Goal: Task Accomplishment & Management: Complete application form

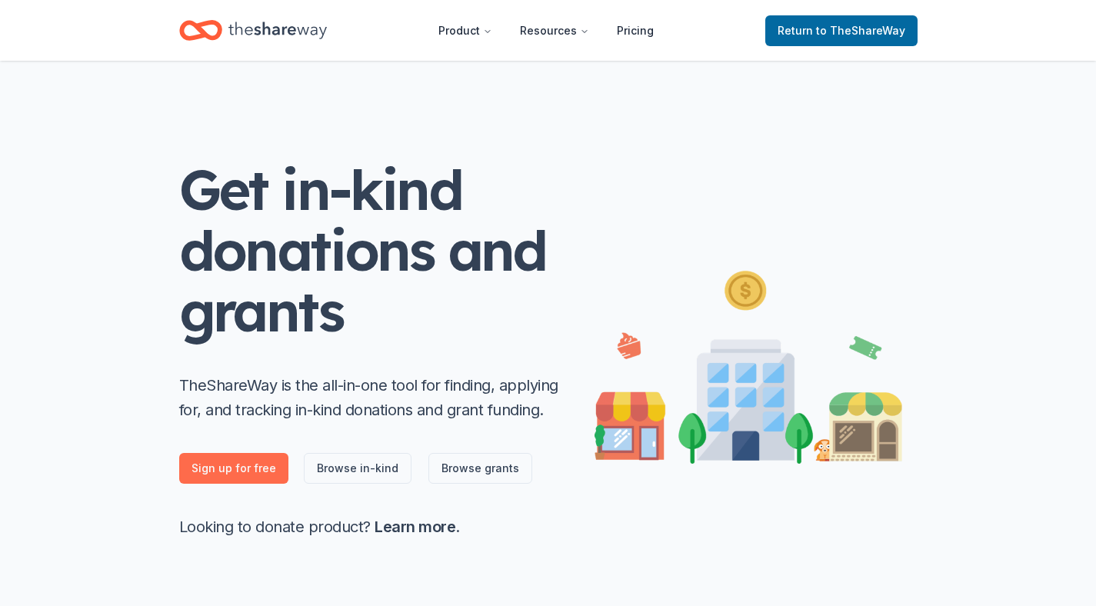
click at [212, 472] on link "Sign up for free" at bounding box center [233, 468] width 109 height 31
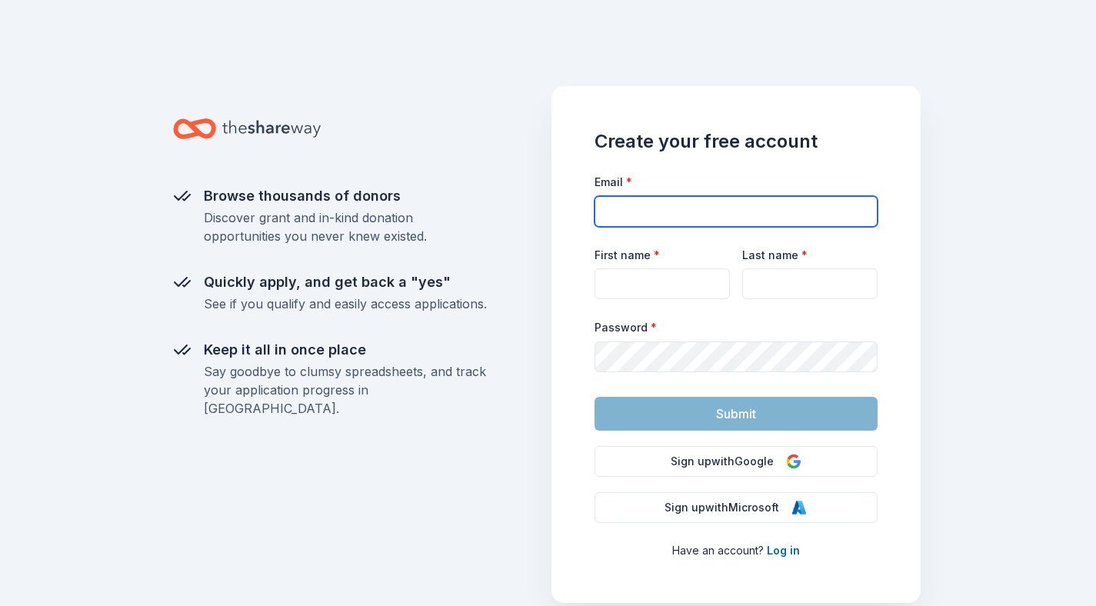
click at [684, 208] on input "Email *" at bounding box center [736, 211] width 283 height 31
type input "[EMAIL_ADDRESS][PERSON_NAME][DOMAIN_NAME]"
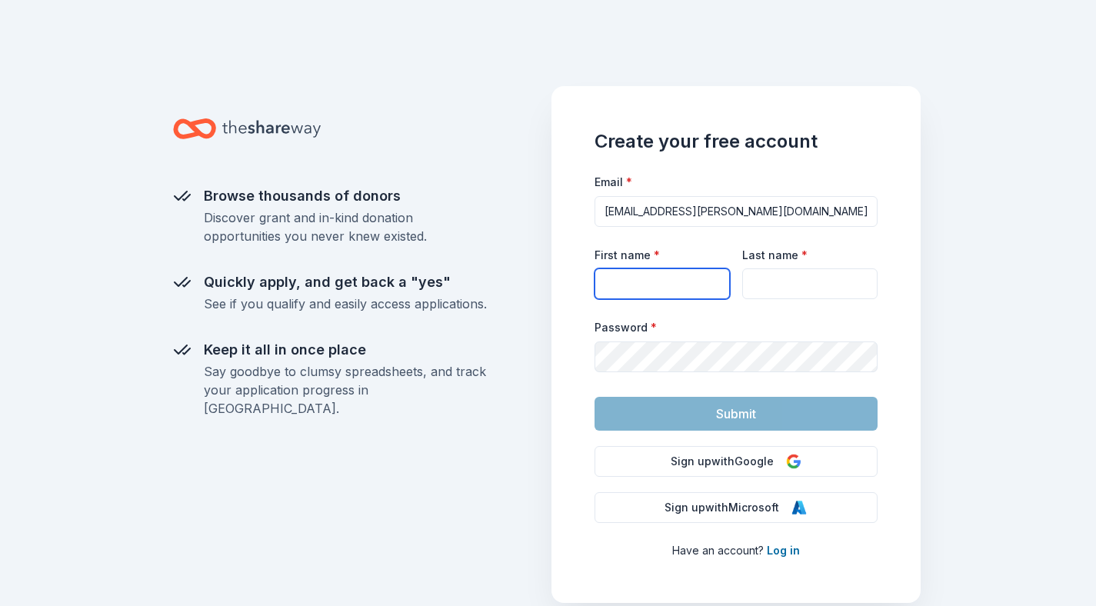
click at [655, 292] on input "First name *" at bounding box center [662, 283] width 135 height 31
type input "Kelsea"
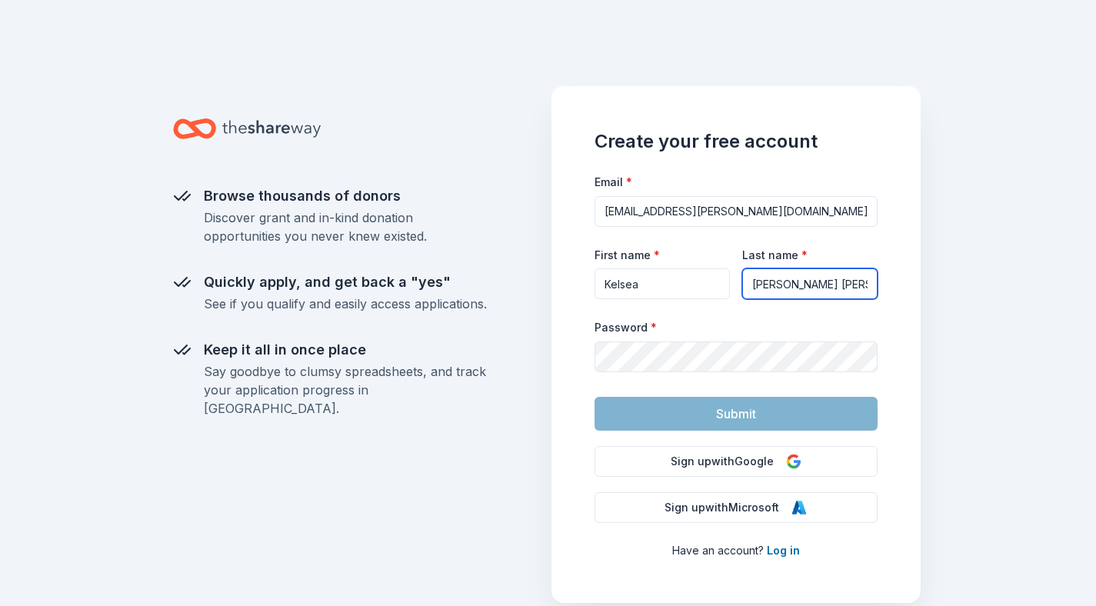
type input "Kelsea.ginsberg@laceysoccer.com"
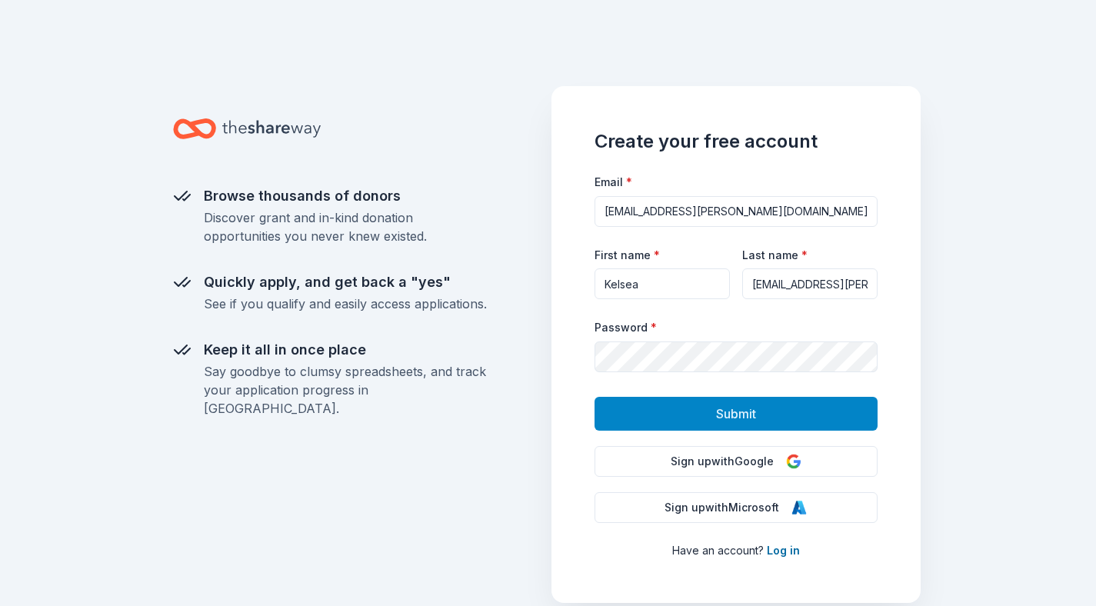
click at [722, 402] on button "Submit" at bounding box center [736, 414] width 283 height 34
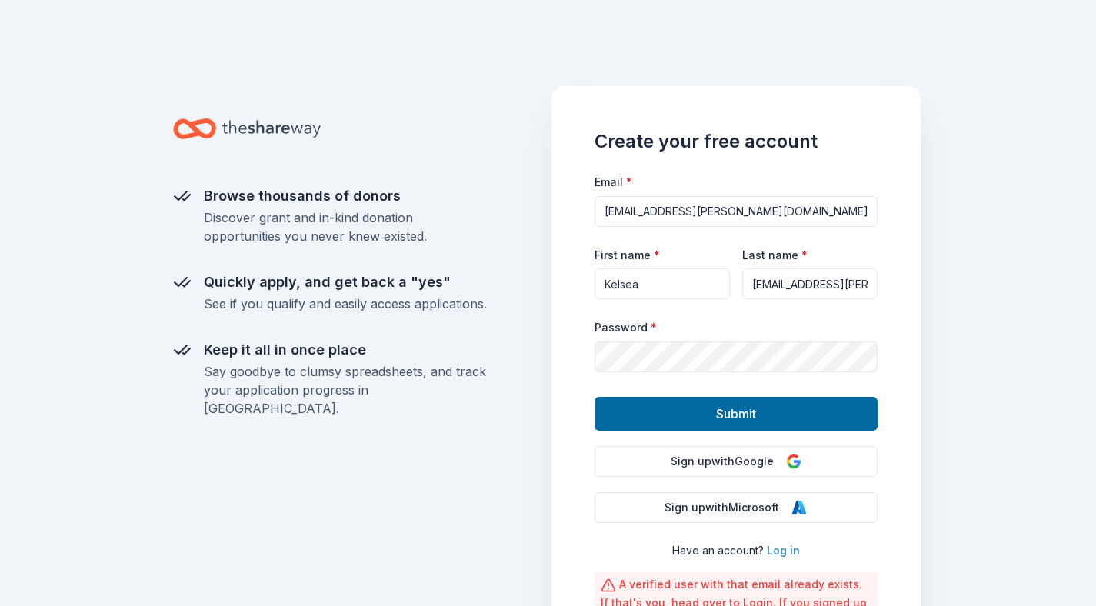
click at [792, 549] on link "Log in" at bounding box center [783, 550] width 33 height 13
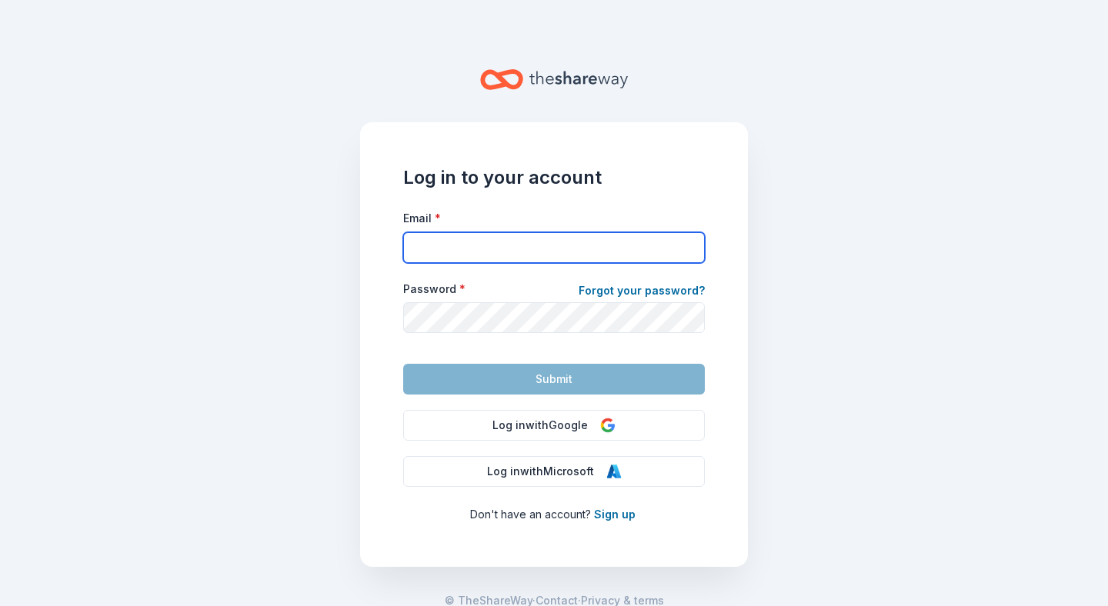
type input "kelsea.ginsberg@laceysoccer.com"
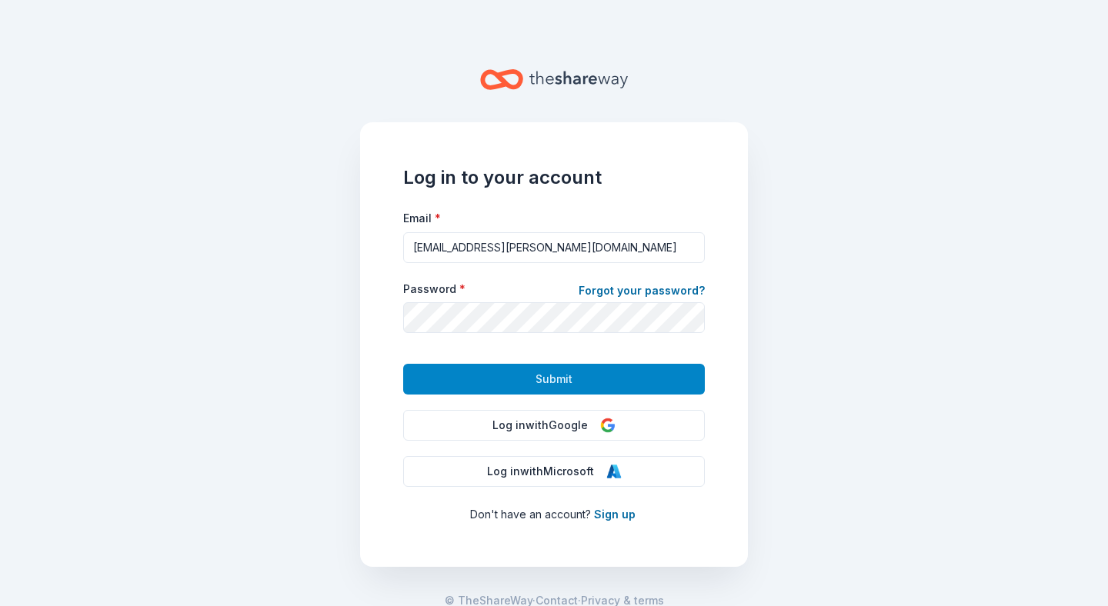
click at [520, 375] on button "Submit" at bounding box center [554, 379] width 302 height 31
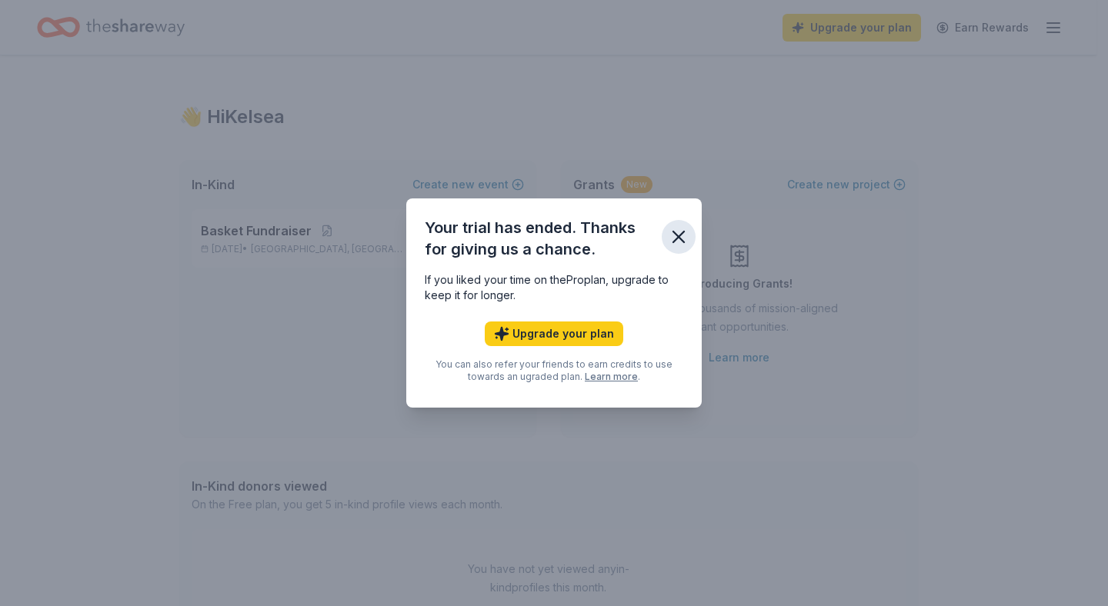
click at [680, 231] on icon "button" at bounding box center [679, 237] width 22 height 22
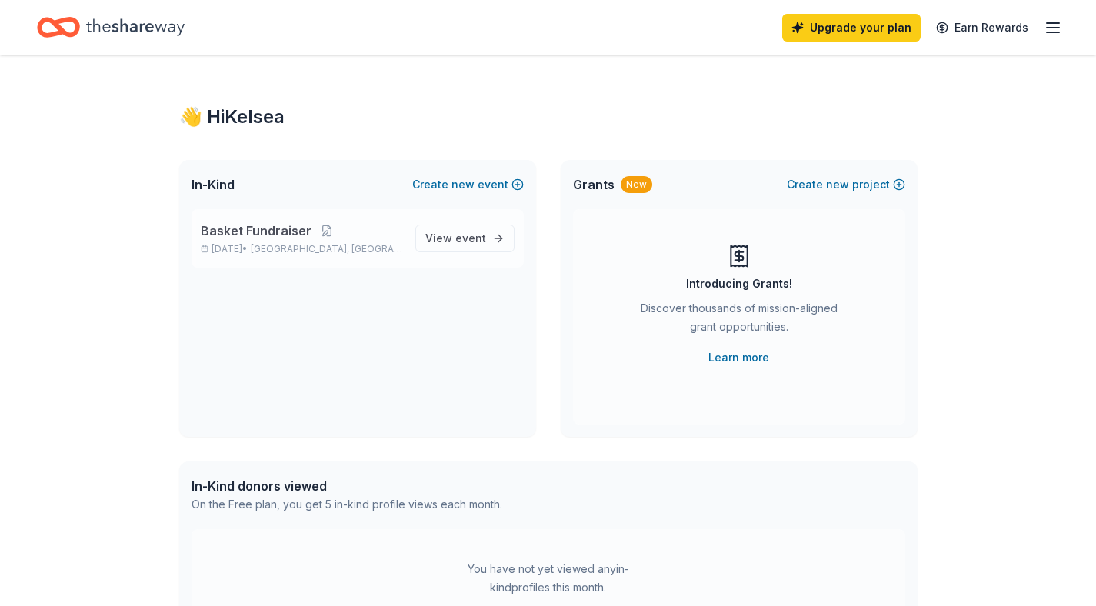
click at [330, 241] on div "Basket Fundraiser Oct 16, 2025 • Berkeley Township, NJ" at bounding box center [302, 239] width 202 height 34
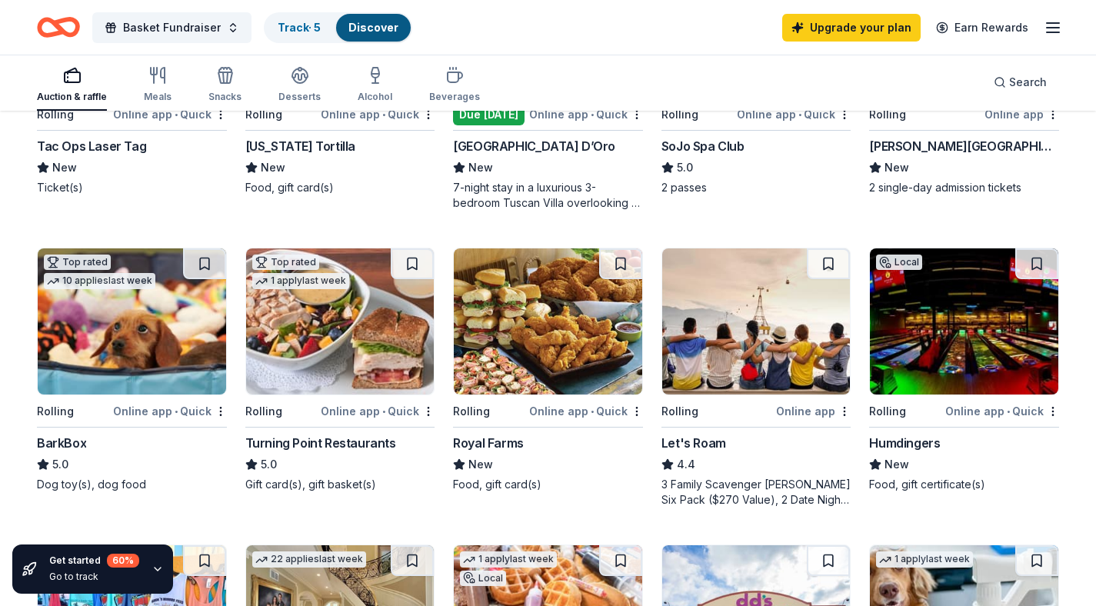
scroll to position [333, 0]
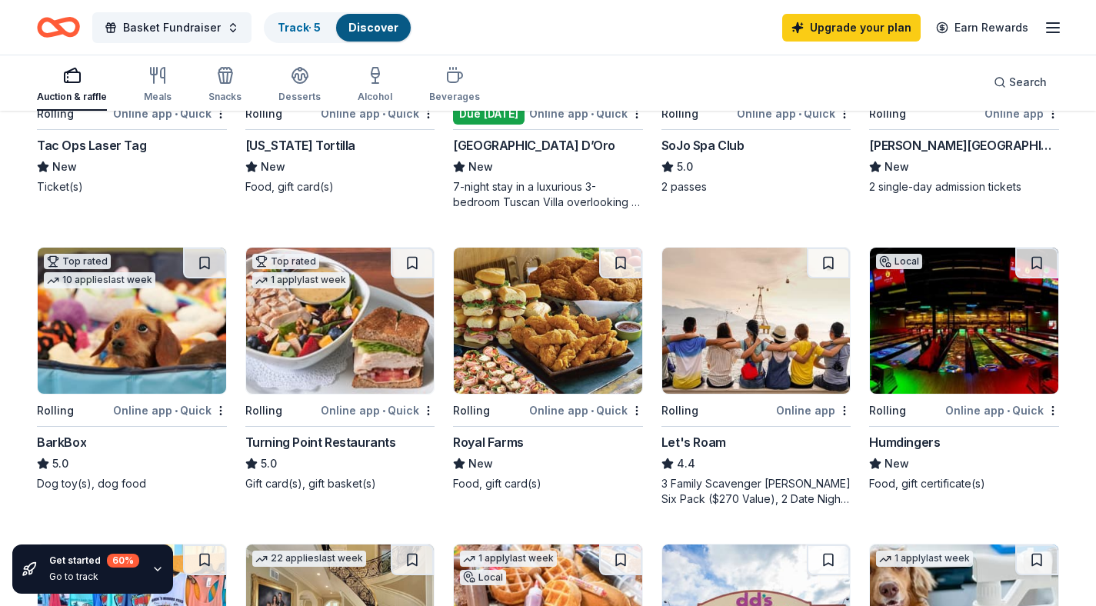
click at [508, 442] on div "Royal Farms" at bounding box center [488, 442] width 71 height 18
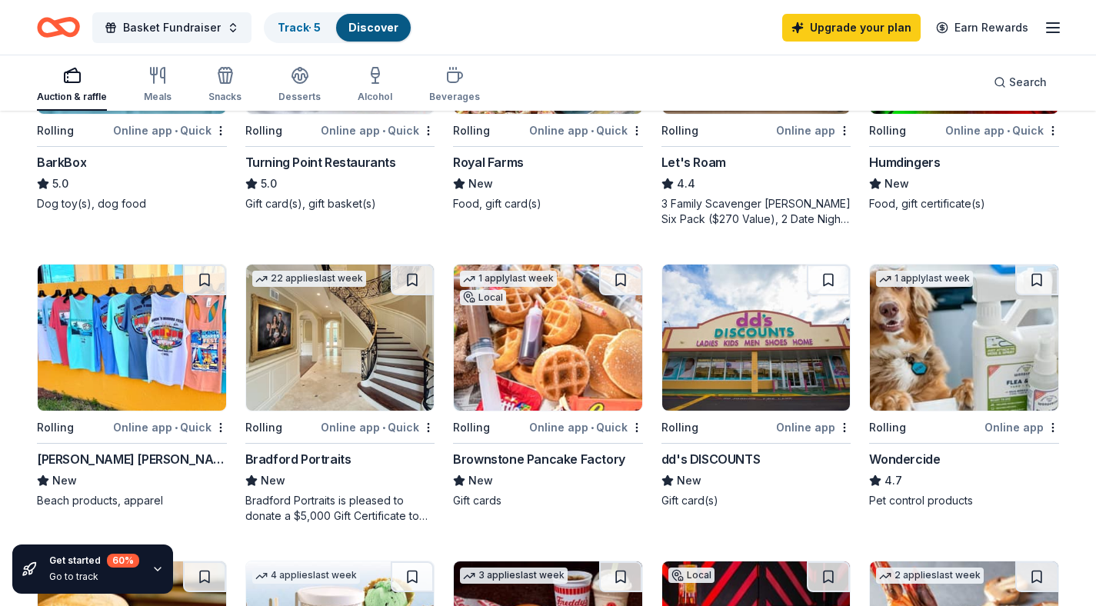
scroll to position [668, 0]
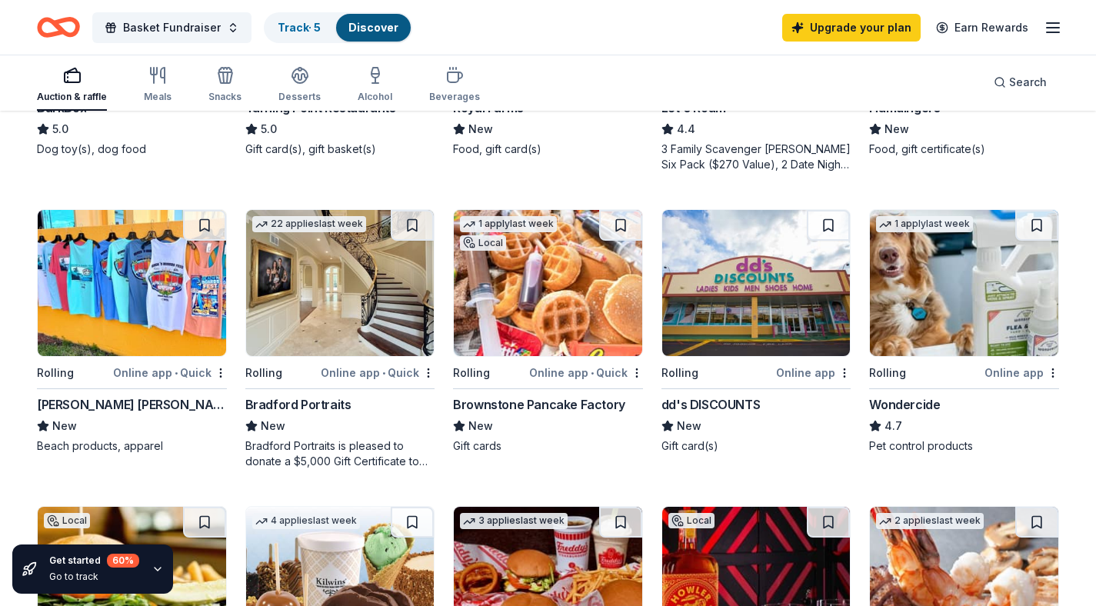
click at [113, 407] on div "Ron Jon Surf Shop" at bounding box center [132, 404] width 190 height 18
click at [592, 403] on div "Brownstone Pancake Factory" at bounding box center [539, 404] width 172 height 18
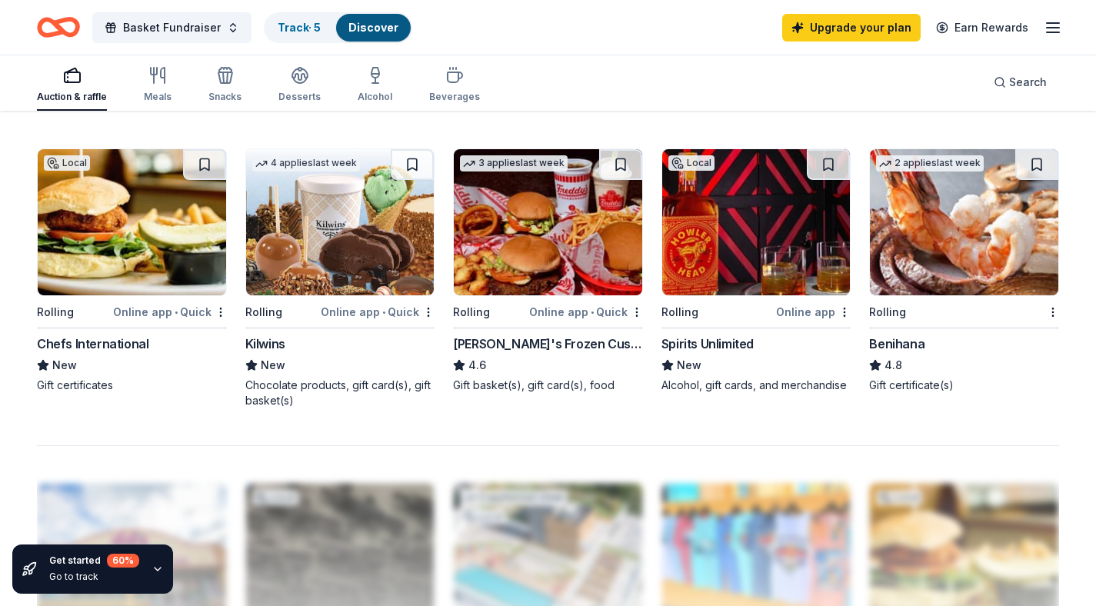
scroll to position [1026, 0]
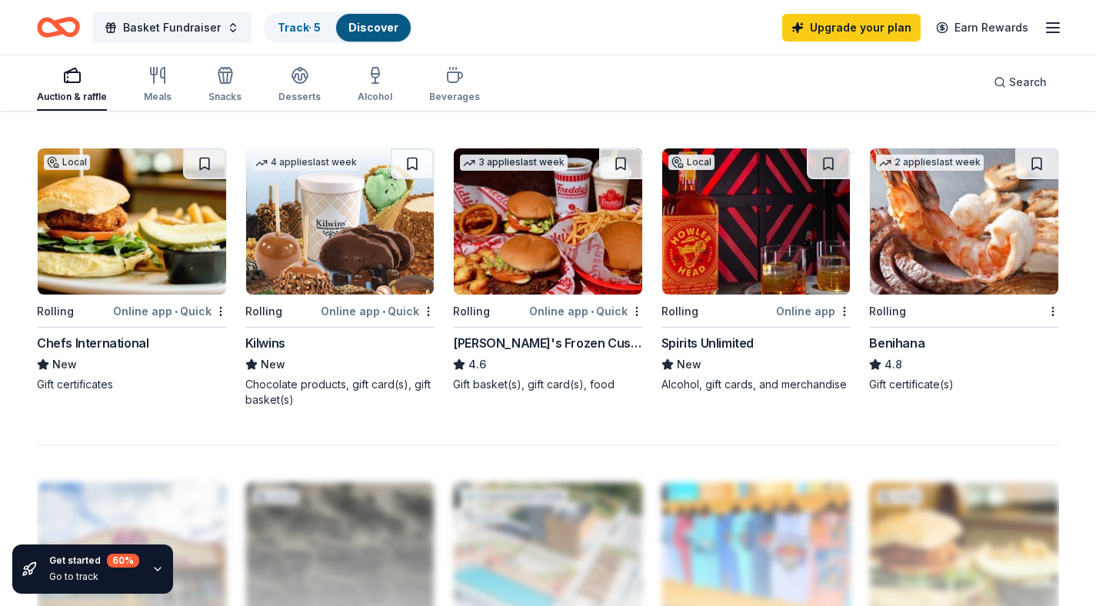
click at [815, 314] on div "Online app" at bounding box center [813, 311] width 75 height 19
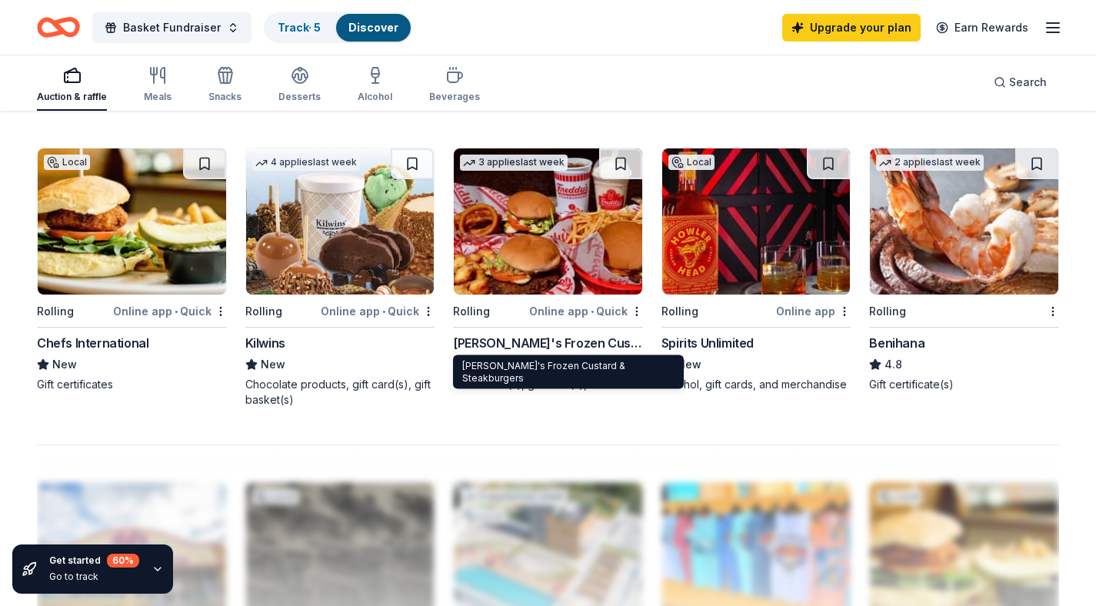
click at [561, 337] on div "Freddy's Frozen Custard & Steakburgers" at bounding box center [548, 343] width 190 height 18
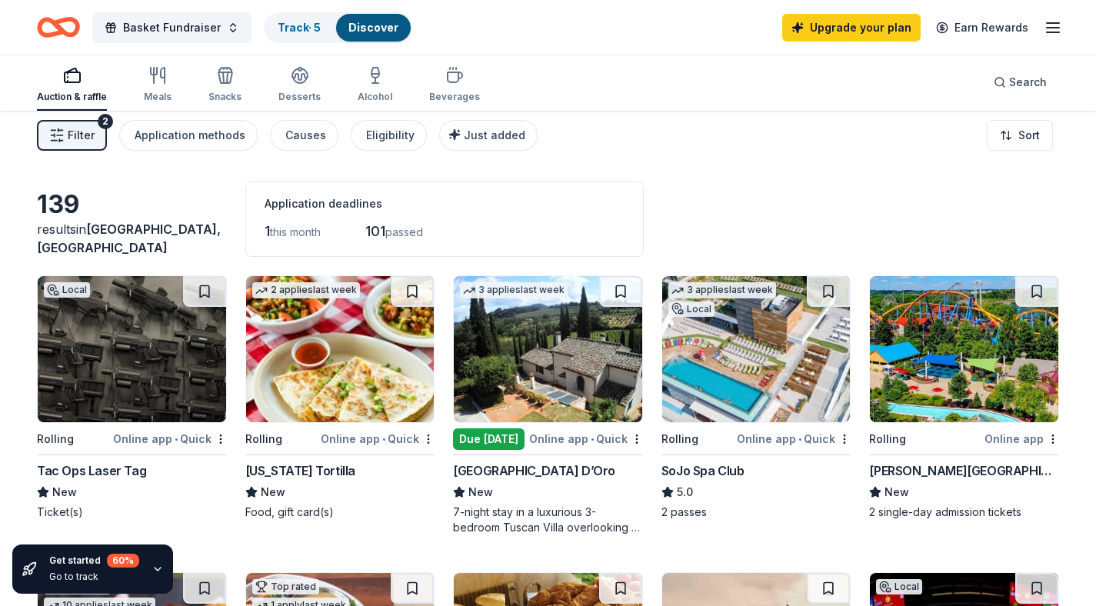
scroll to position [0, 0]
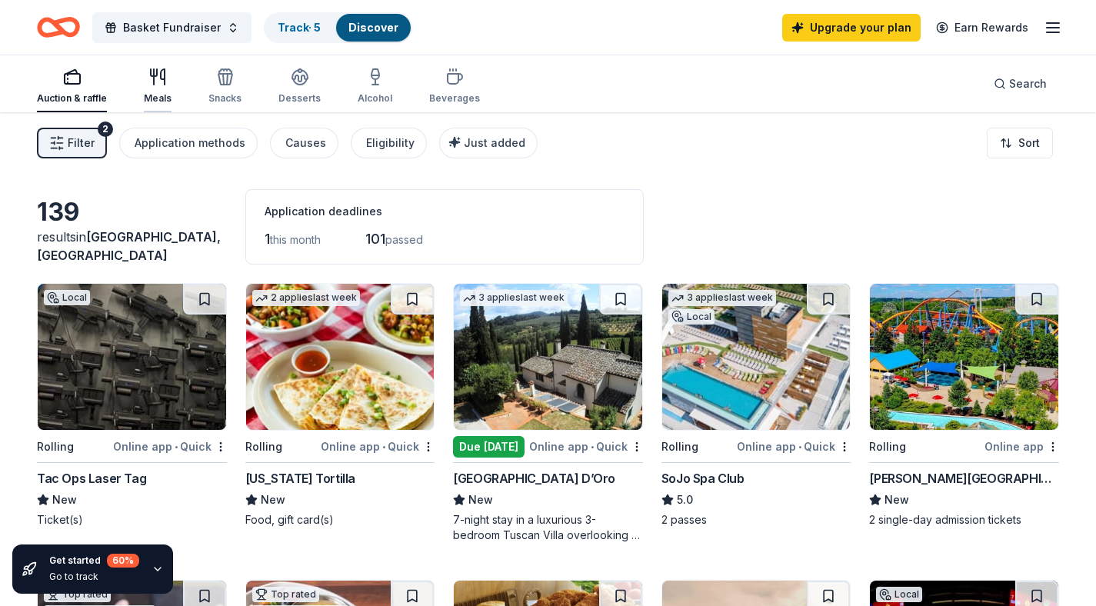
click at [149, 83] on icon "button" at bounding box center [157, 77] width 18 height 18
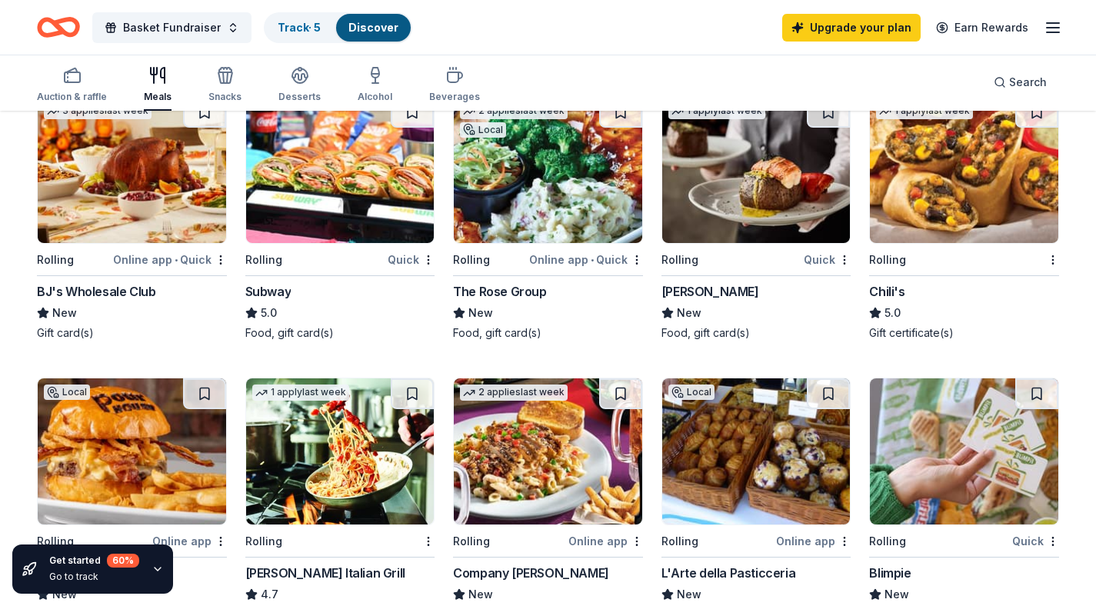
scroll to position [703, 0]
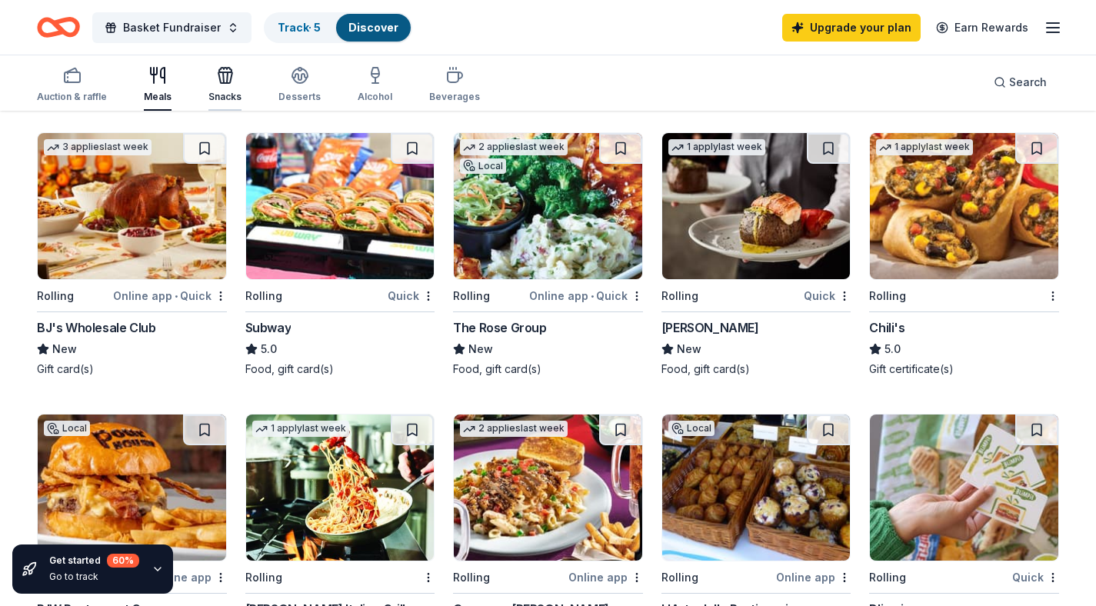
click at [230, 84] on icon "button" at bounding box center [225, 75] width 18 height 18
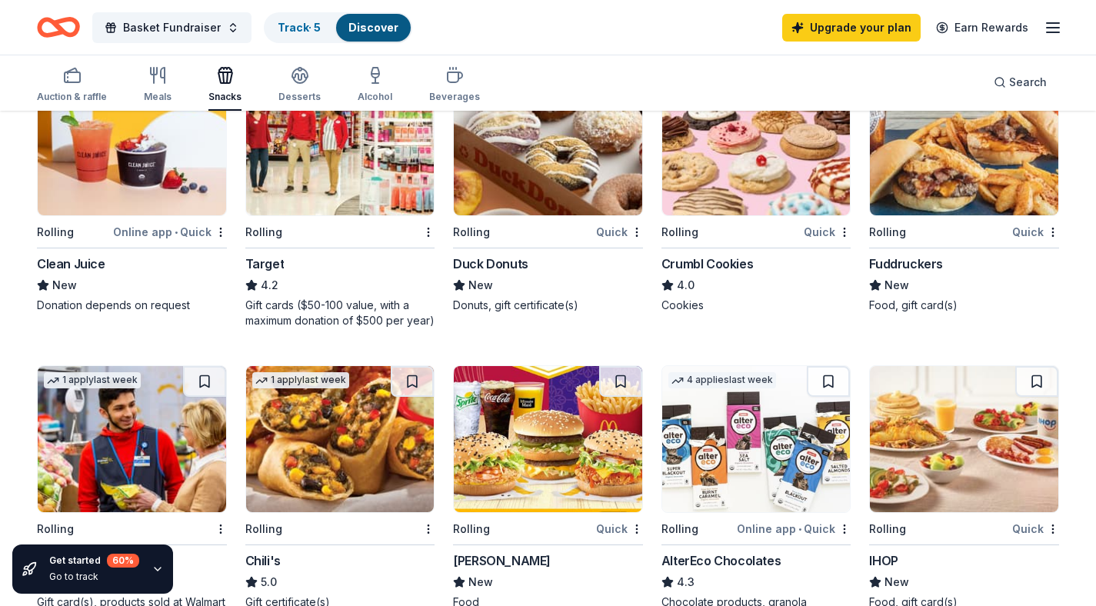
scroll to position [754, 0]
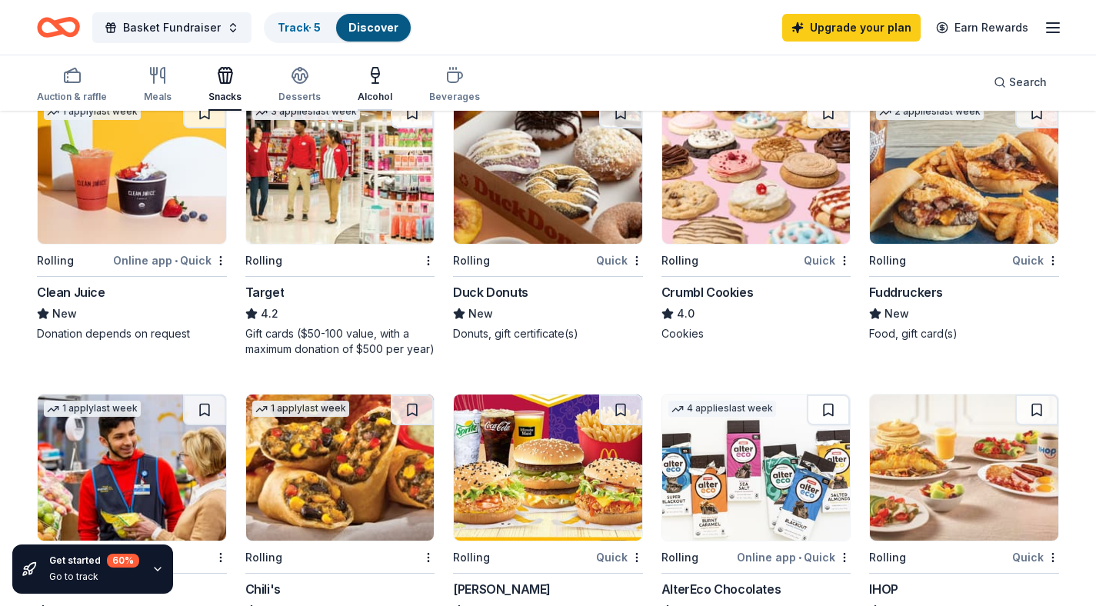
click at [368, 80] on icon "button" at bounding box center [375, 75] width 18 height 18
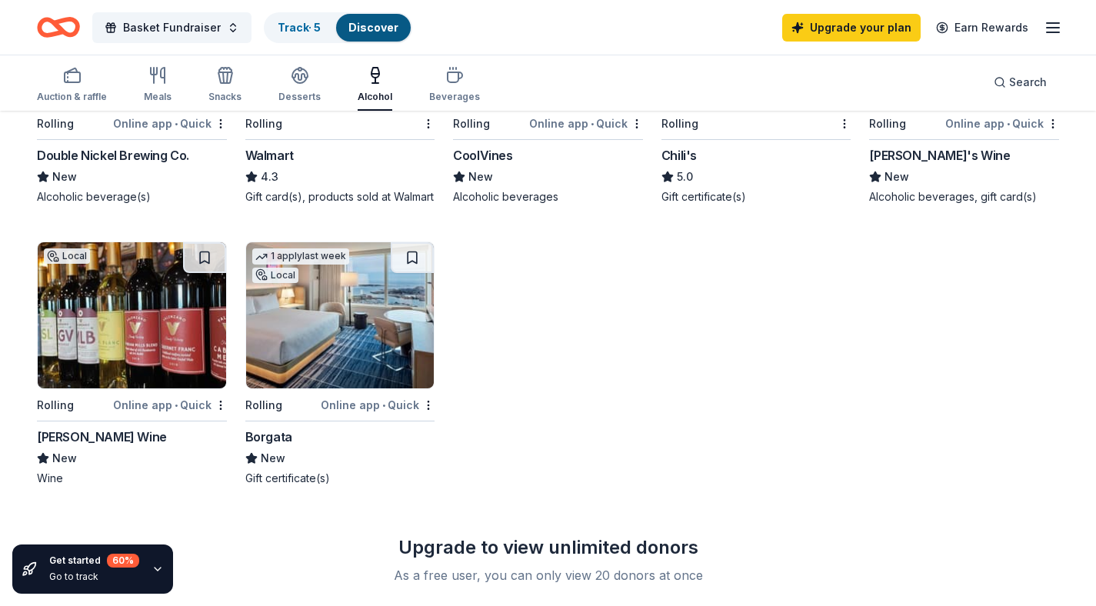
scroll to position [595, 0]
click at [269, 445] on div "Borgata" at bounding box center [268, 436] width 47 height 18
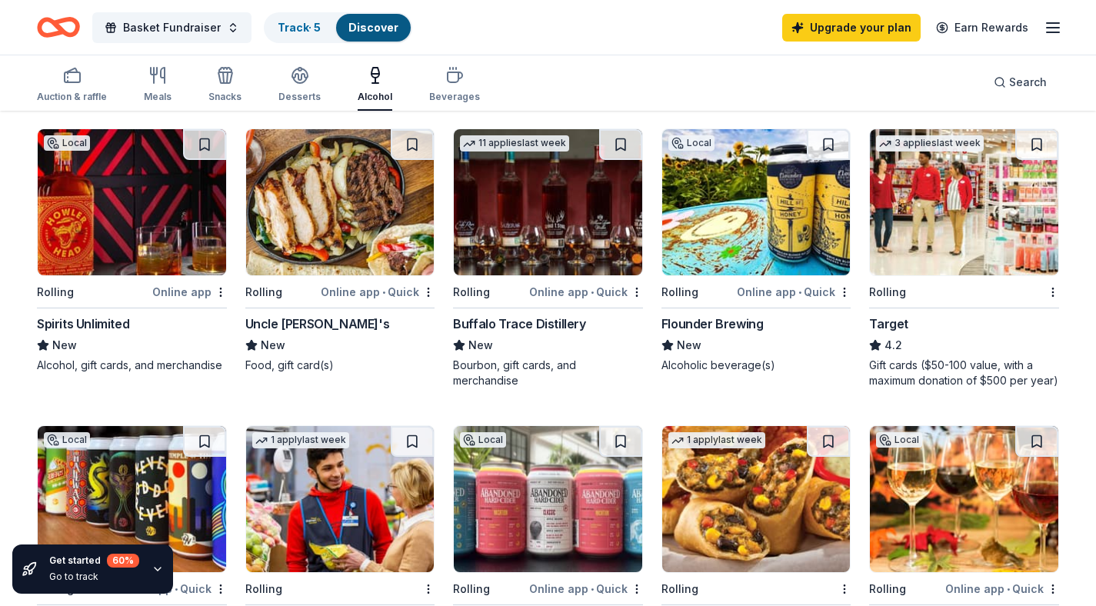
scroll to position [0, 0]
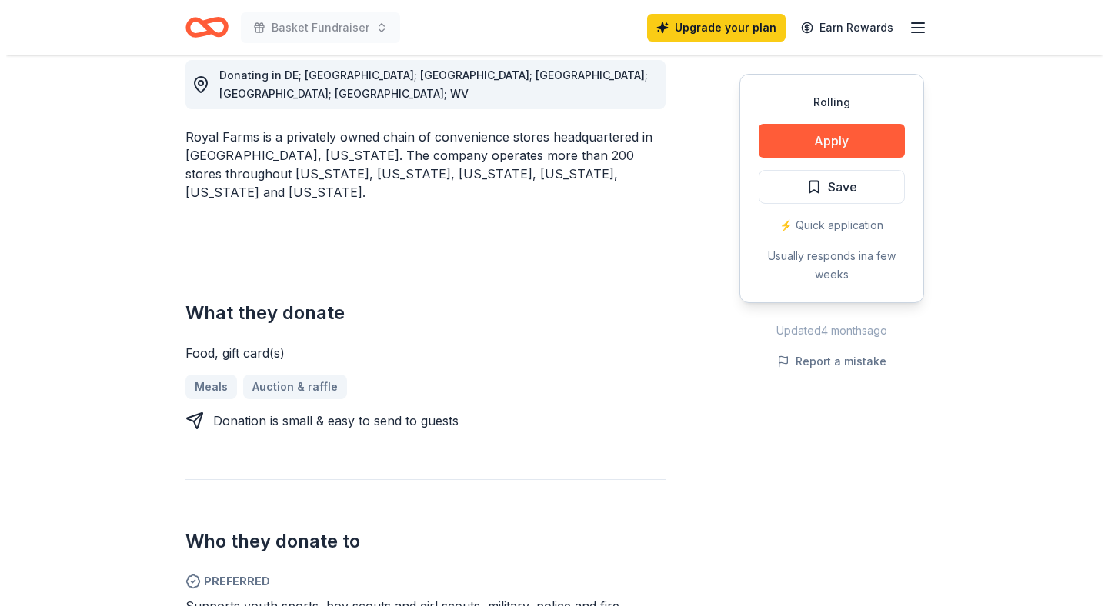
scroll to position [446, 0]
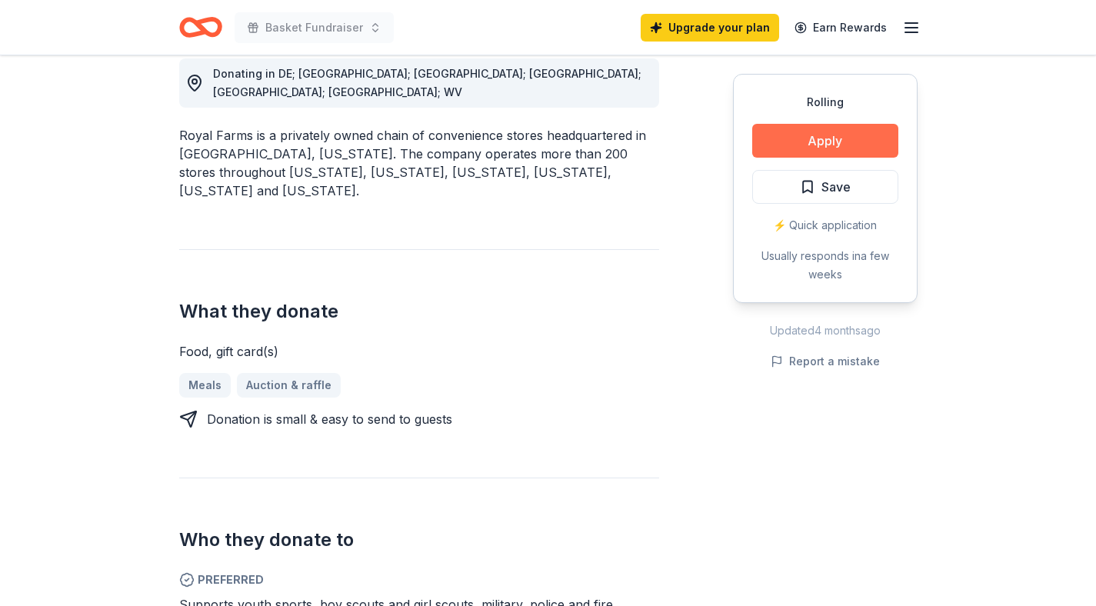
click at [787, 142] on button "Apply" at bounding box center [825, 141] width 146 height 34
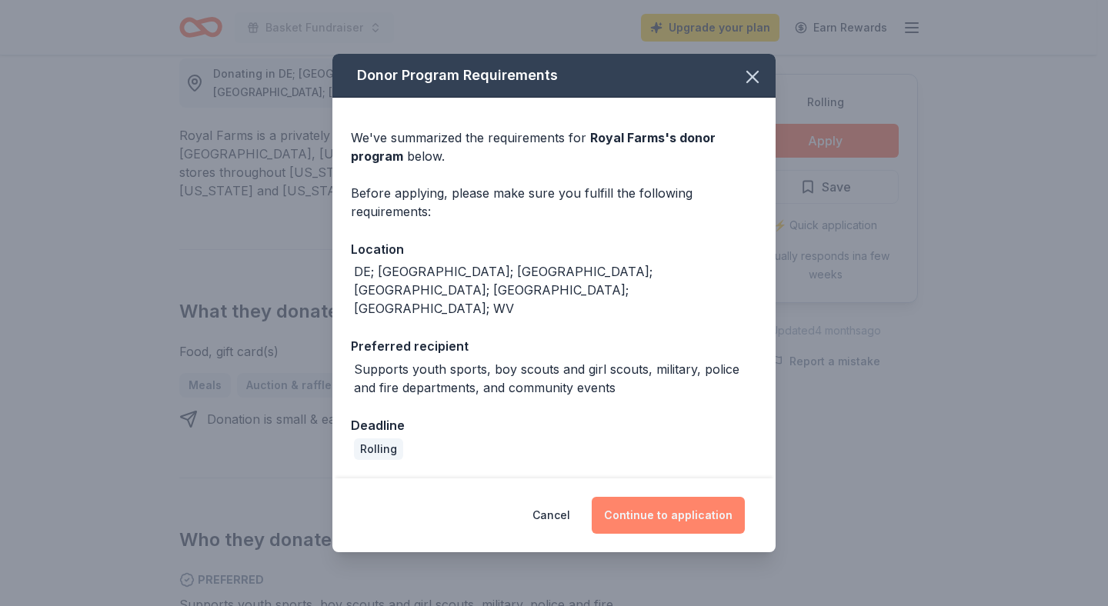
click at [667, 503] on button "Continue to application" at bounding box center [668, 515] width 153 height 37
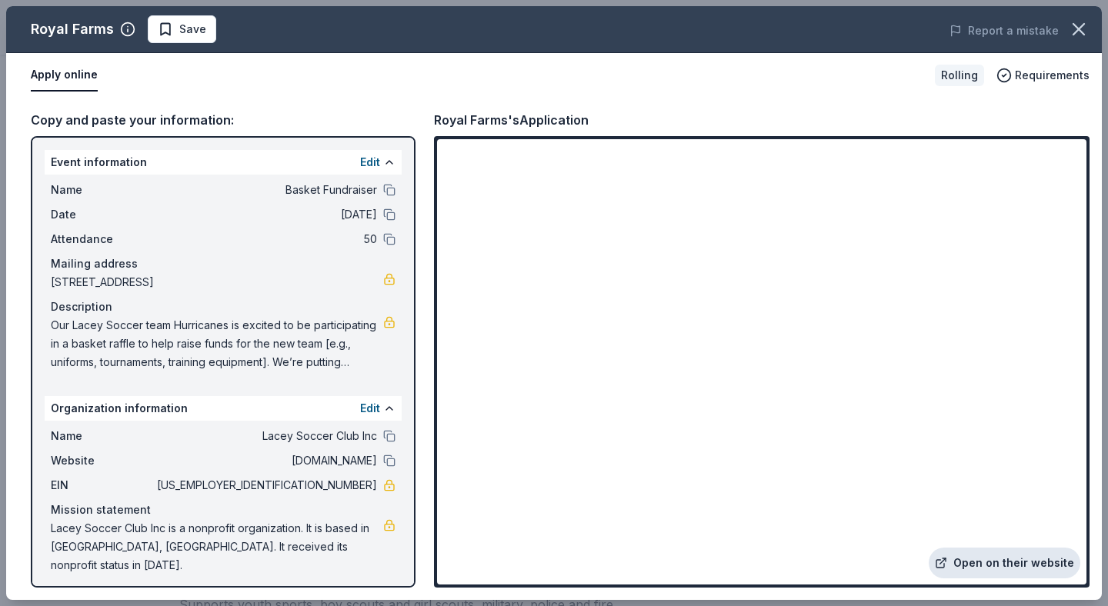
click at [1021, 568] on link "Open on their website" at bounding box center [1004, 563] width 152 height 31
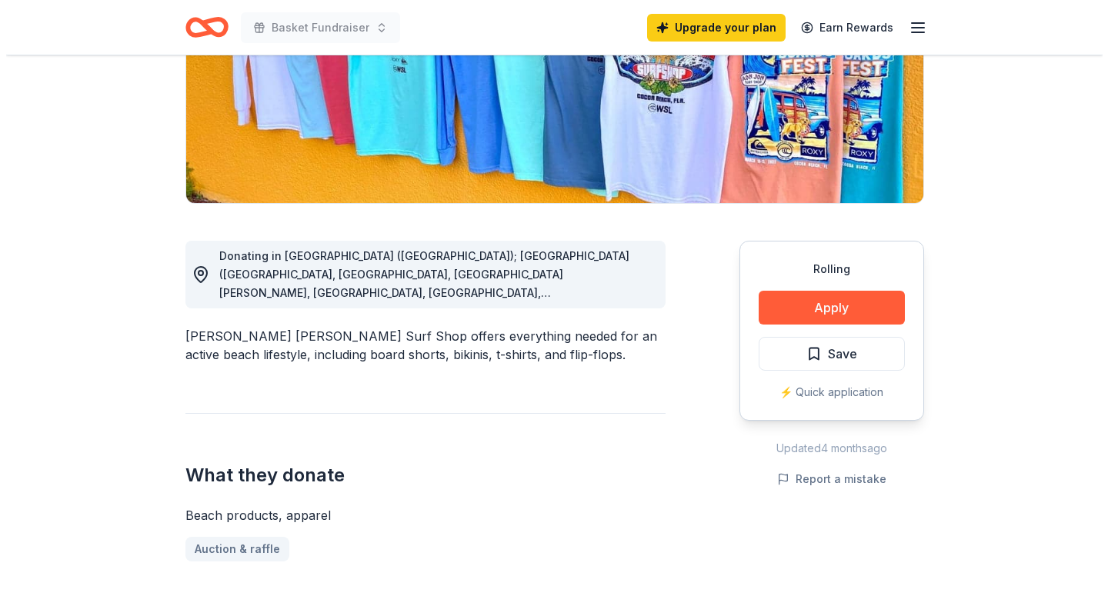
scroll to position [268, 0]
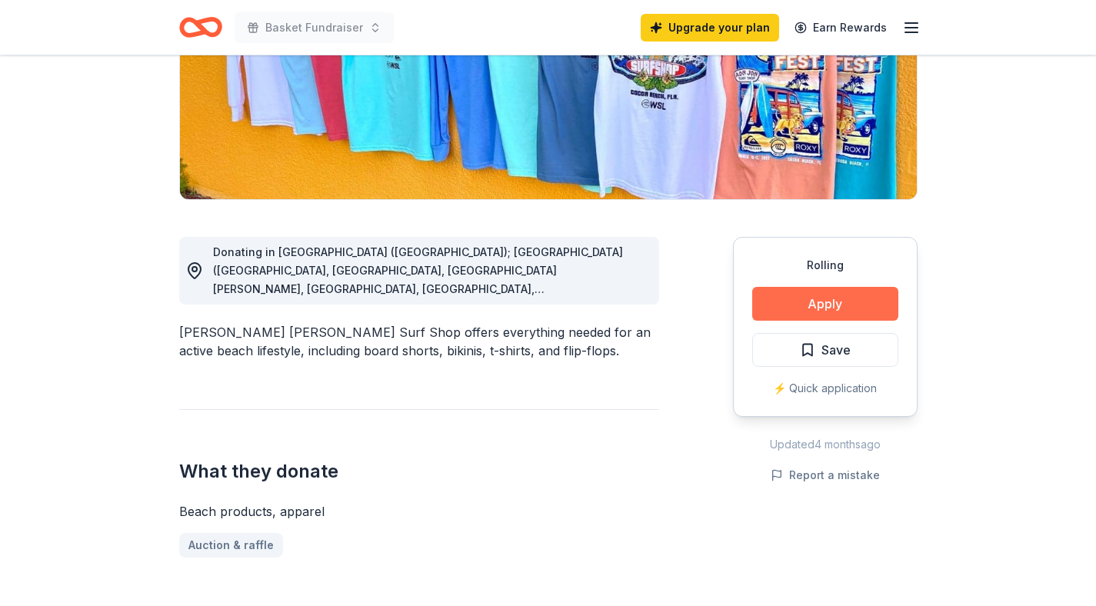
click at [832, 307] on button "Apply" at bounding box center [825, 304] width 146 height 34
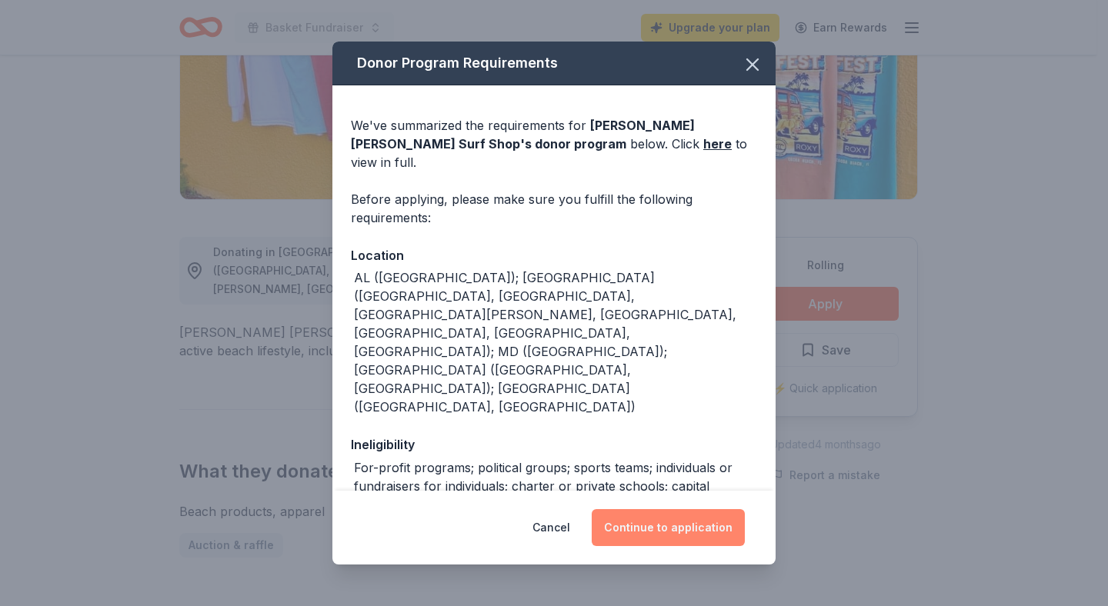
click at [662, 537] on button "Continue to application" at bounding box center [668, 527] width 153 height 37
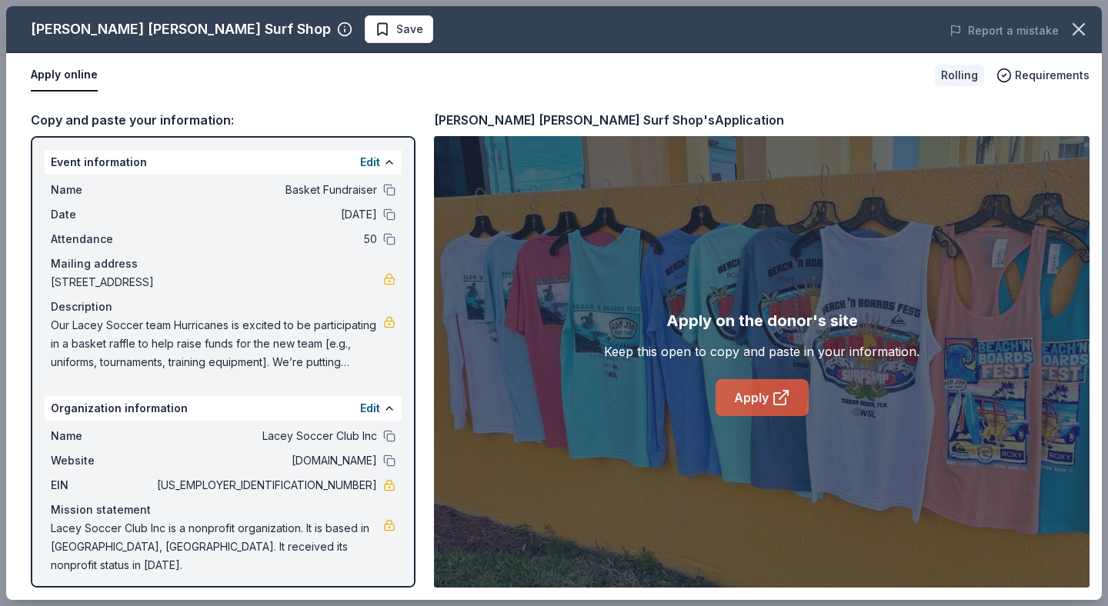
click at [769, 390] on link "Apply" at bounding box center [761, 397] width 93 height 37
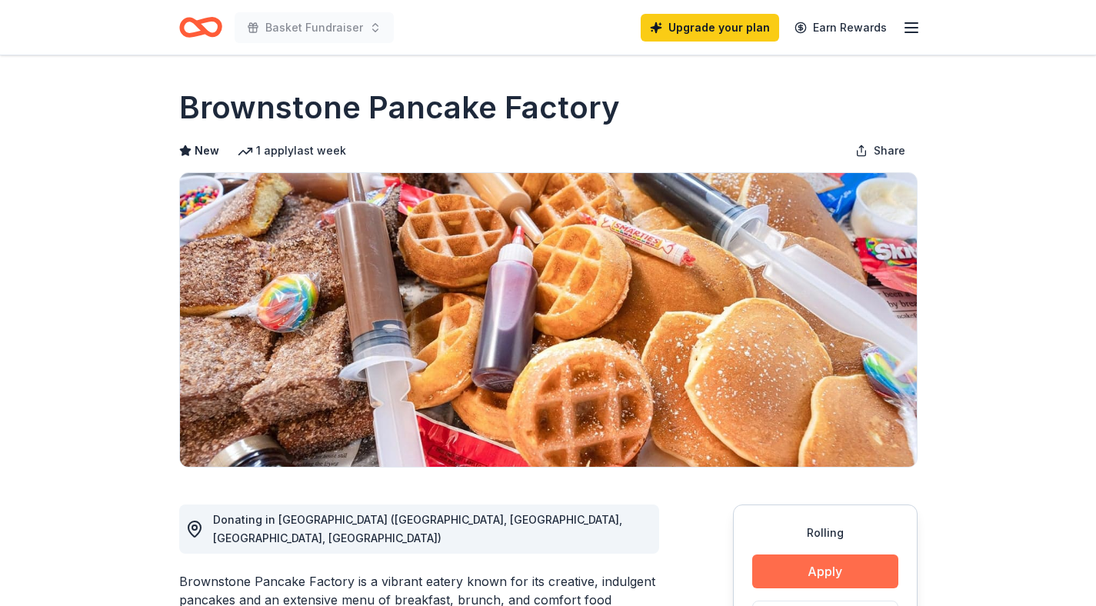
click at [834, 573] on button "Apply" at bounding box center [825, 572] width 146 height 34
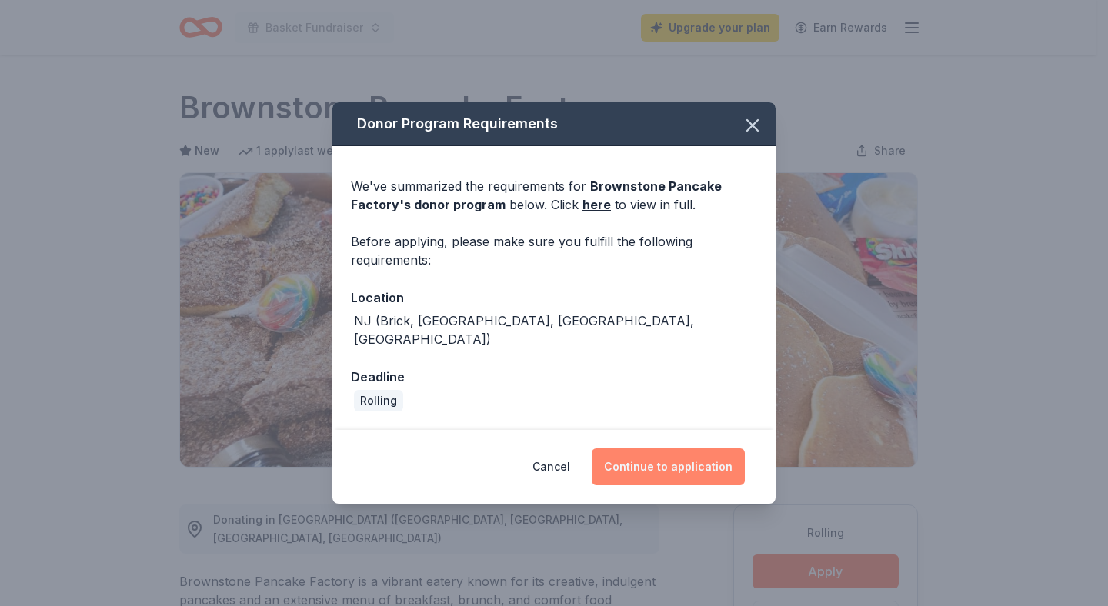
click at [713, 456] on button "Continue to application" at bounding box center [668, 466] width 153 height 37
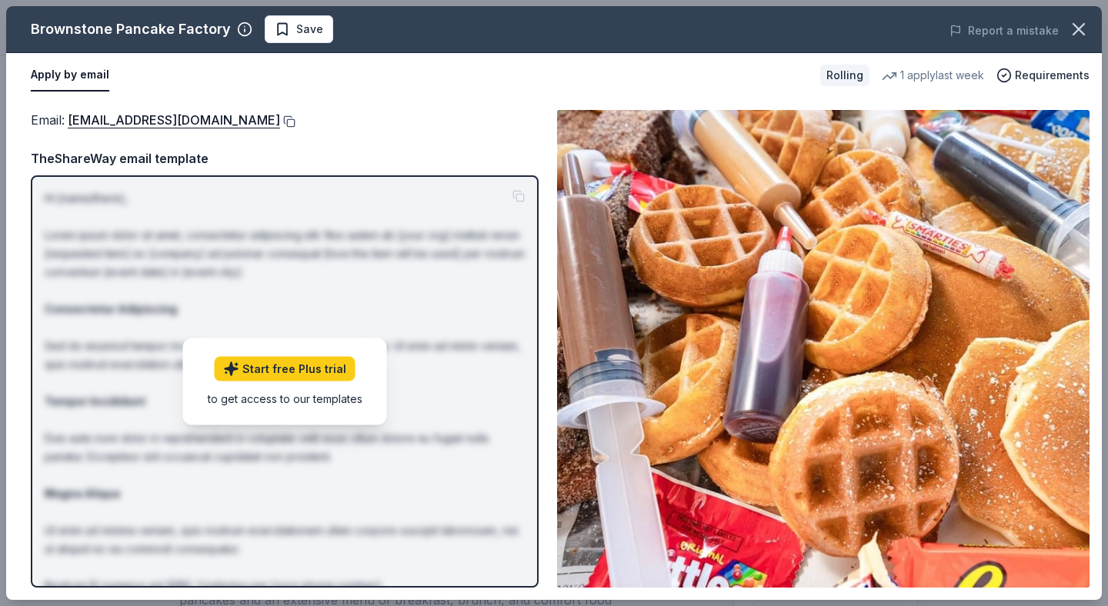
click at [280, 122] on button at bounding box center [287, 121] width 15 height 12
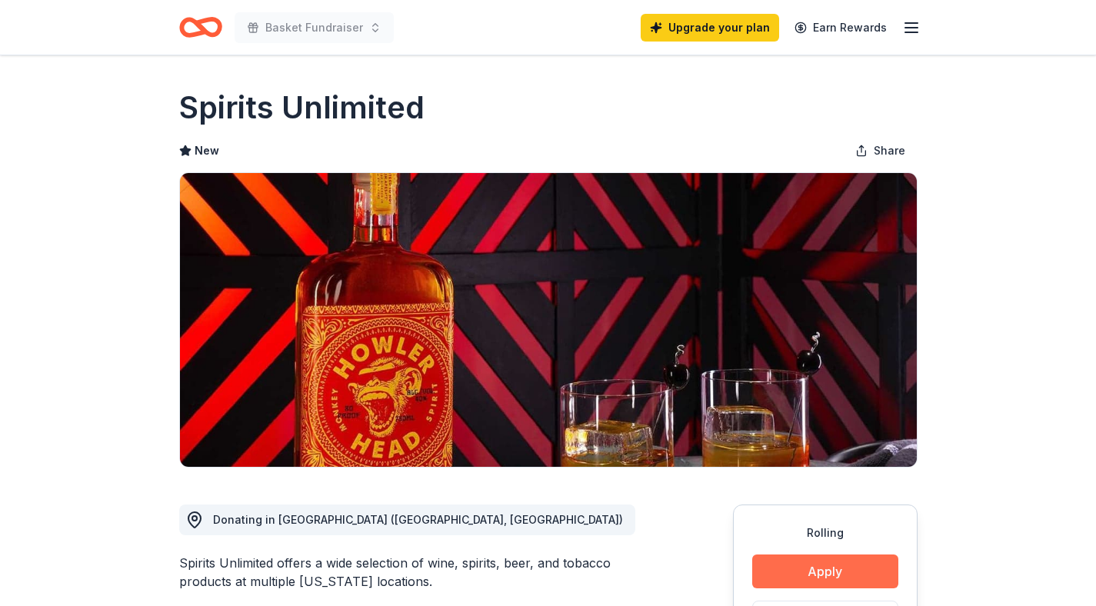
click at [875, 570] on button "Apply" at bounding box center [825, 572] width 146 height 34
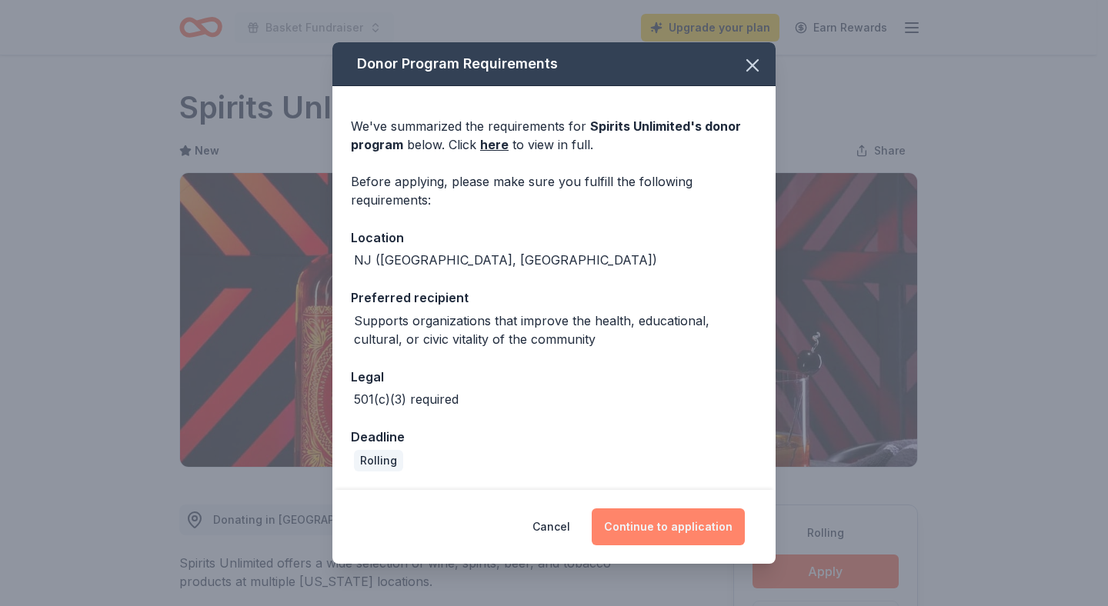
click at [682, 530] on button "Continue to application" at bounding box center [668, 526] width 153 height 37
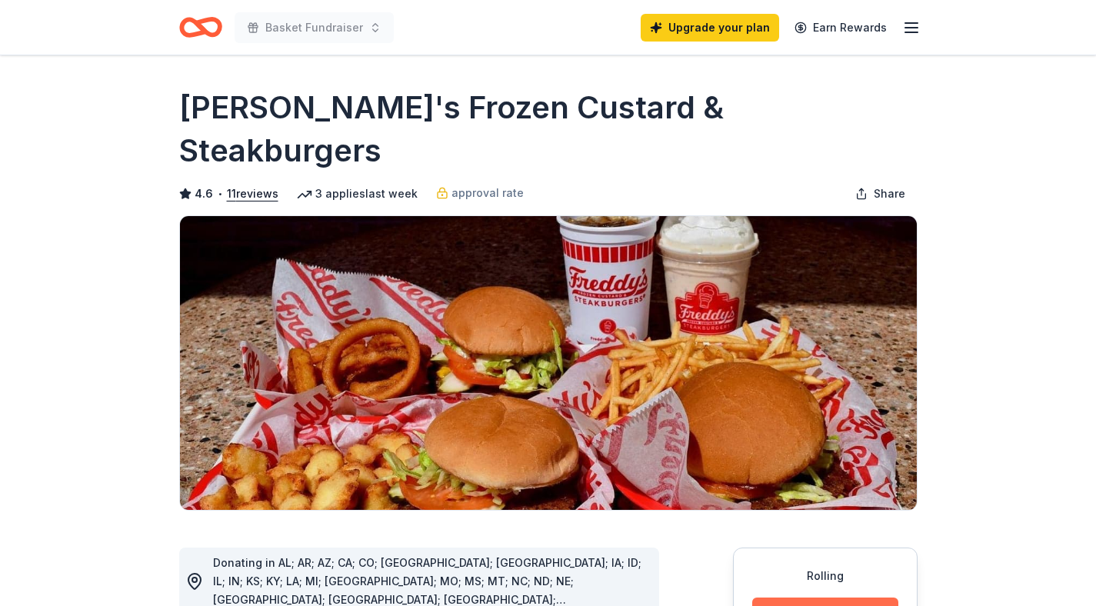
click at [861, 598] on button "Apply" at bounding box center [825, 615] width 146 height 34
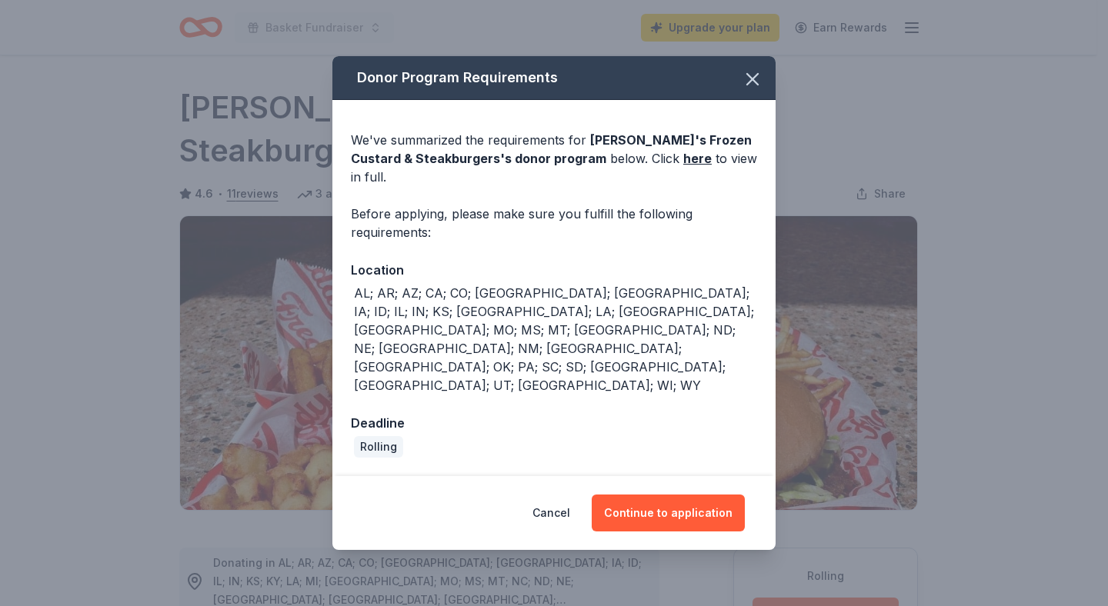
click at [705, 476] on div "Cancel Continue to application" at bounding box center [553, 513] width 443 height 74
click at [701, 495] on button "Continue to application" at bounding box center [668, 513] width 153 height 37
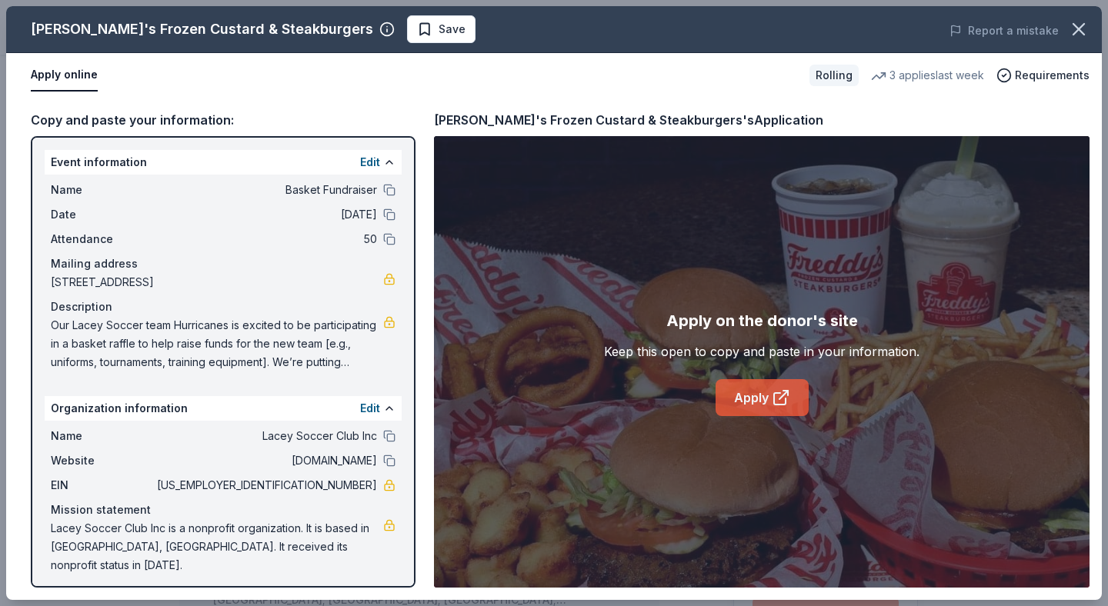
click at [748, 415] on link "Apply" at bounding box center [761, 397] width 93 height 37
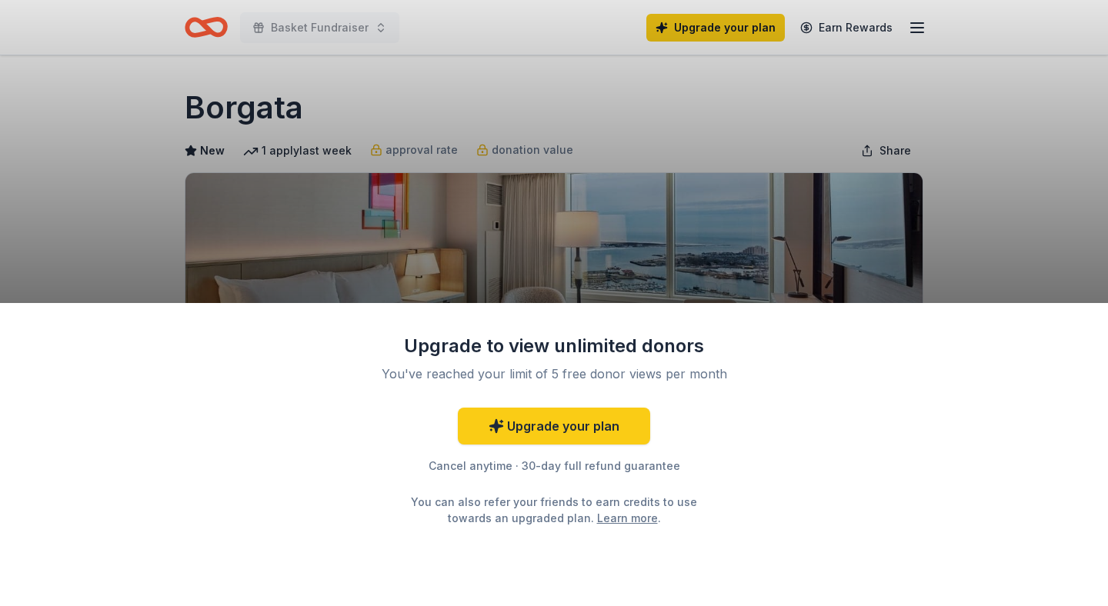
click at [981, 225] on div "Upgrade to view unlimited donors You've reached your limit of 5 free donor view…" at bounding box center [554, 303] width 1108 height 606
